Goal: Navigation & Orientation: Find specific page/section

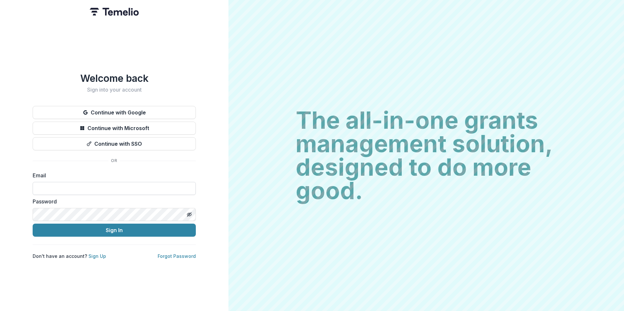
click at [116, 186] on input at bounding box center [114, 188] width 163 height 13
type input "**********"
click at [33, 224] on button "Sign In" at bounding box center [114, 230] width 163 height 13
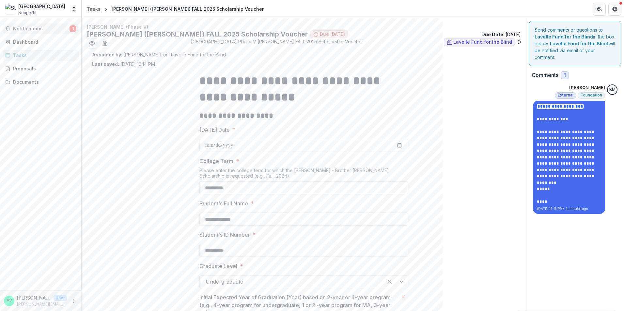
click at [23, 28] on span "Notifications" at bounding box center [41, 29] width 56 height 6
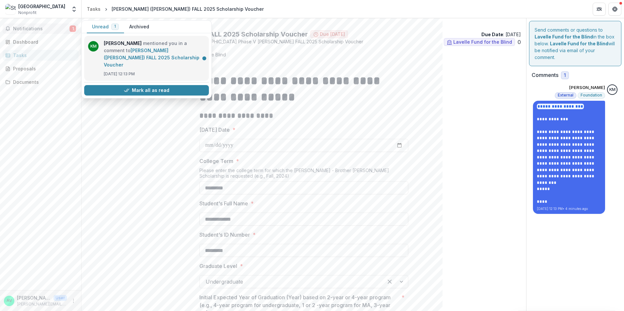
click at [115, 53] on link "[PERSON_NAME] ([PERSON_NAME]) FALL 2025 Scholarship Voucher" at bounding box center [152, 58] width 96 height 20
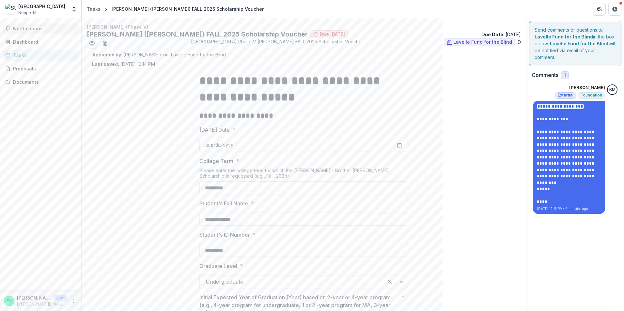
click at [30, 28] on span "Notifications" at bounding box center [44, 29] width 63 height 6
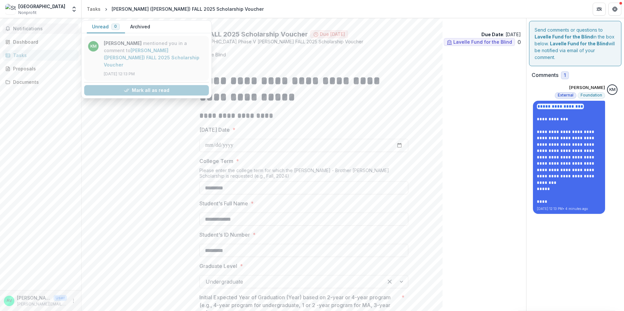
click at [133, 53] on link "[PERSON_NAME] ([PERSON_NAME]) FALL 2025 Scholarship Voucher" at bounding box center [152, 58] width 96 height 20
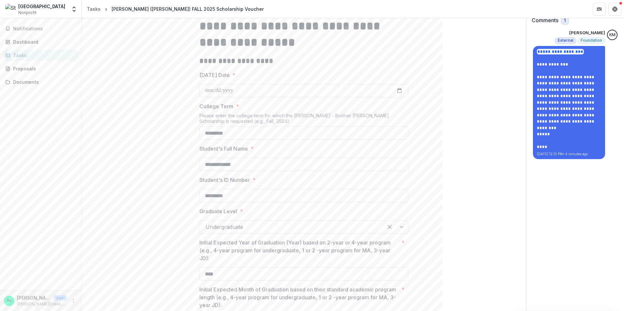
scroll to position [153, 0]
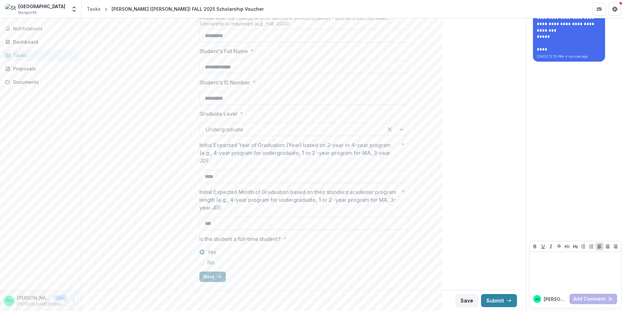
click at [212, 275] on button "Next" at bounding box center [212, 277] width 26 height 10
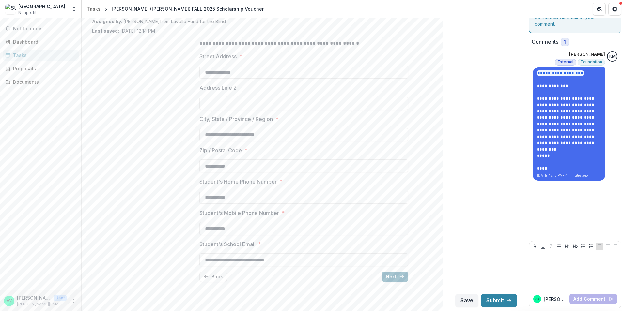
scroll to position [33, 0]
click at [399, 277] on icon "button" at bounding box center [401, 276] width 5 height 5
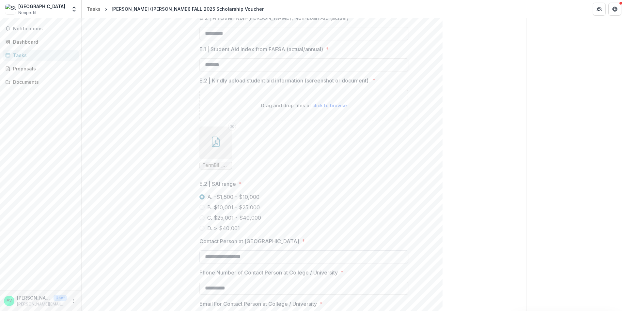
scroll to position [392, 0]
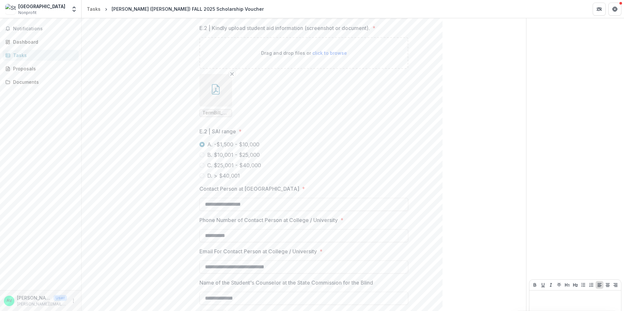
click at [203, 91] on button "button" at bounding box center [215, 90] width 33 height 33
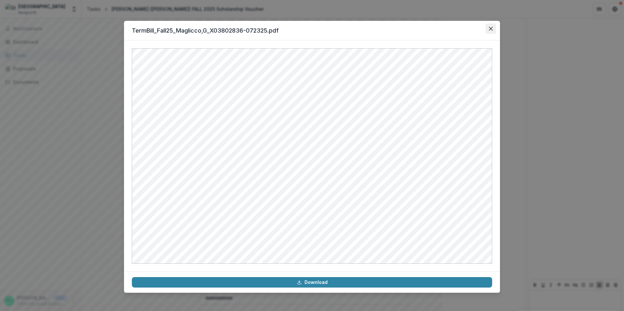
click at [489, 26] on button "Close" at bounding box center [491, 28] width 10 height 10
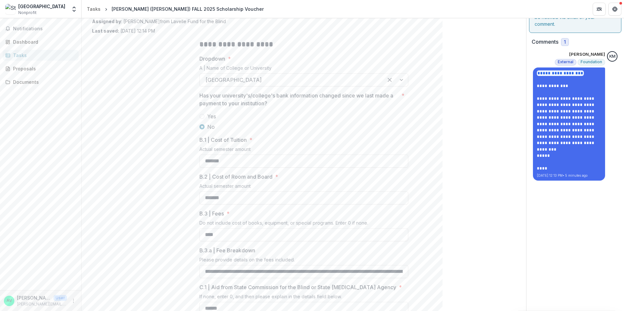
scroll to position [0, 0]
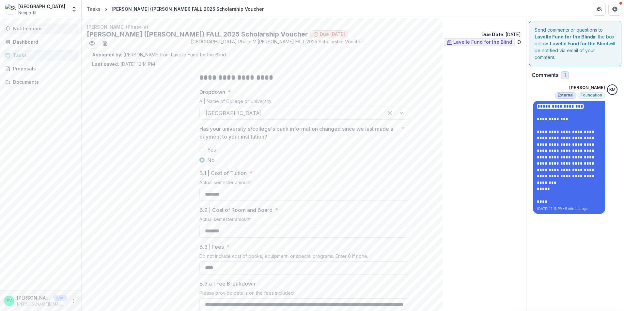
click at [31, 29] on span "Notifications" at bounding box center [44, 29] width 63 height 6
click at [32, 45] on link "Dashboard" at bounding box center [41, 42] width 76 height 11
